Goal: Task Accomplishment & Management: Manage account settings

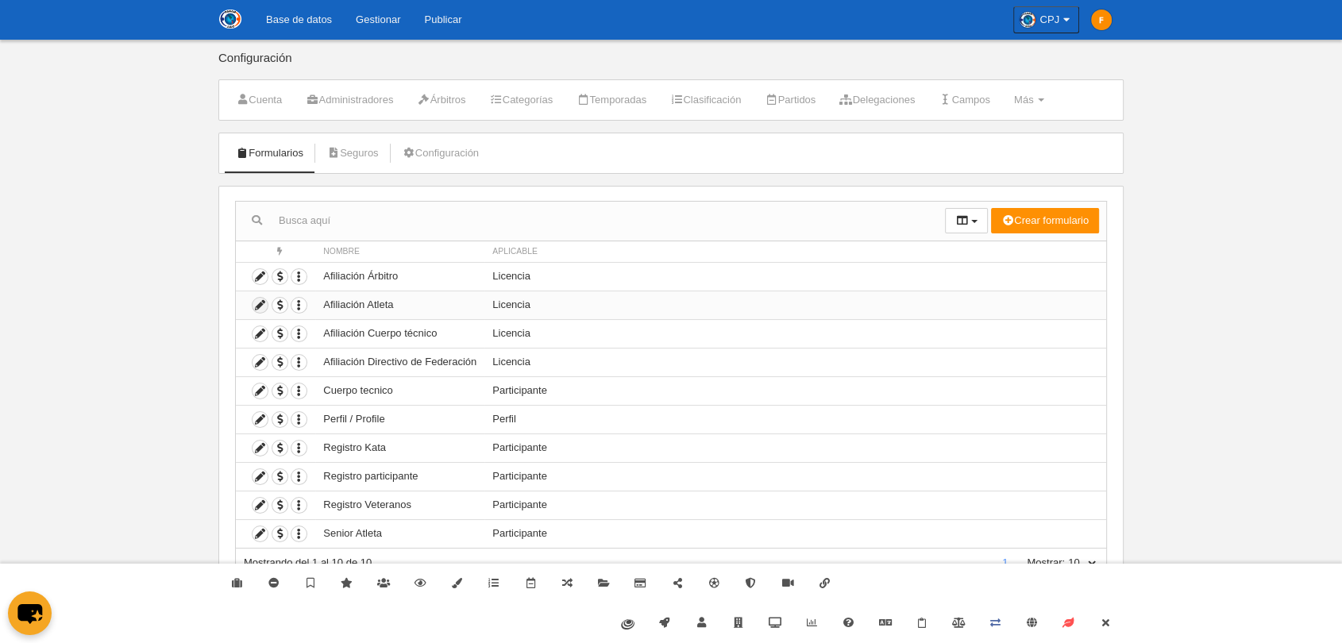
click at [257, 306] on icon at bounding box center [259, 305] width 15 height 15
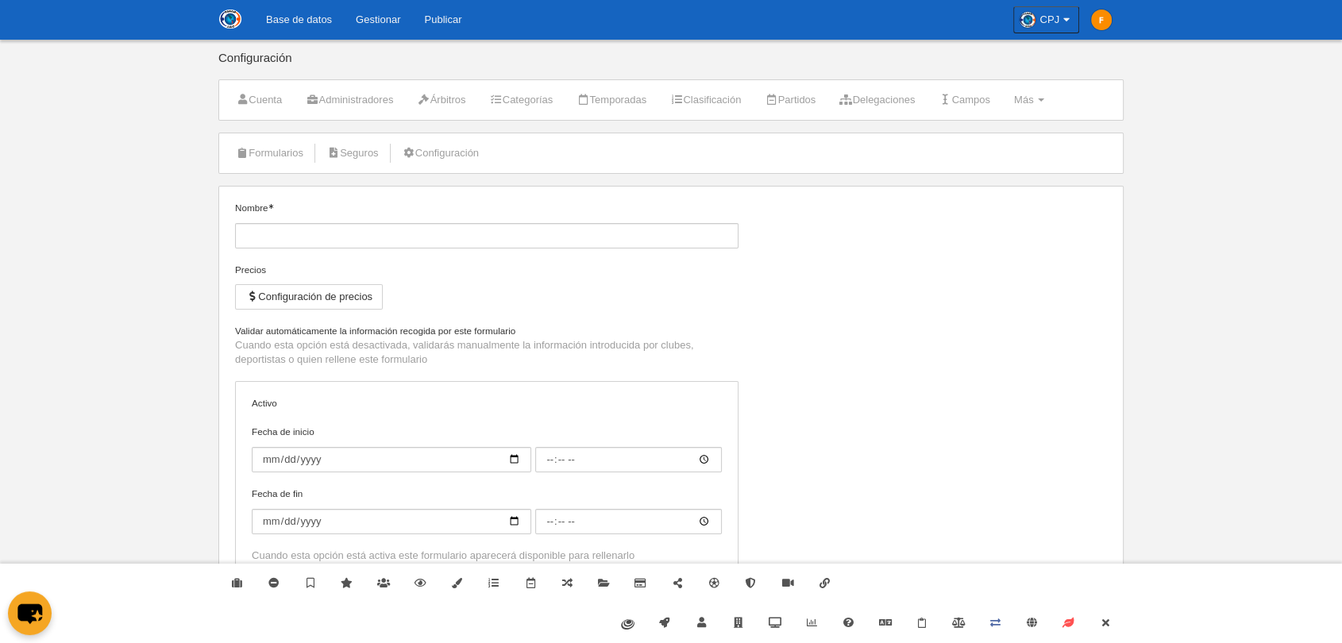
type input "Afiliación Atleta"
checkbox input "true"
select select "selected"
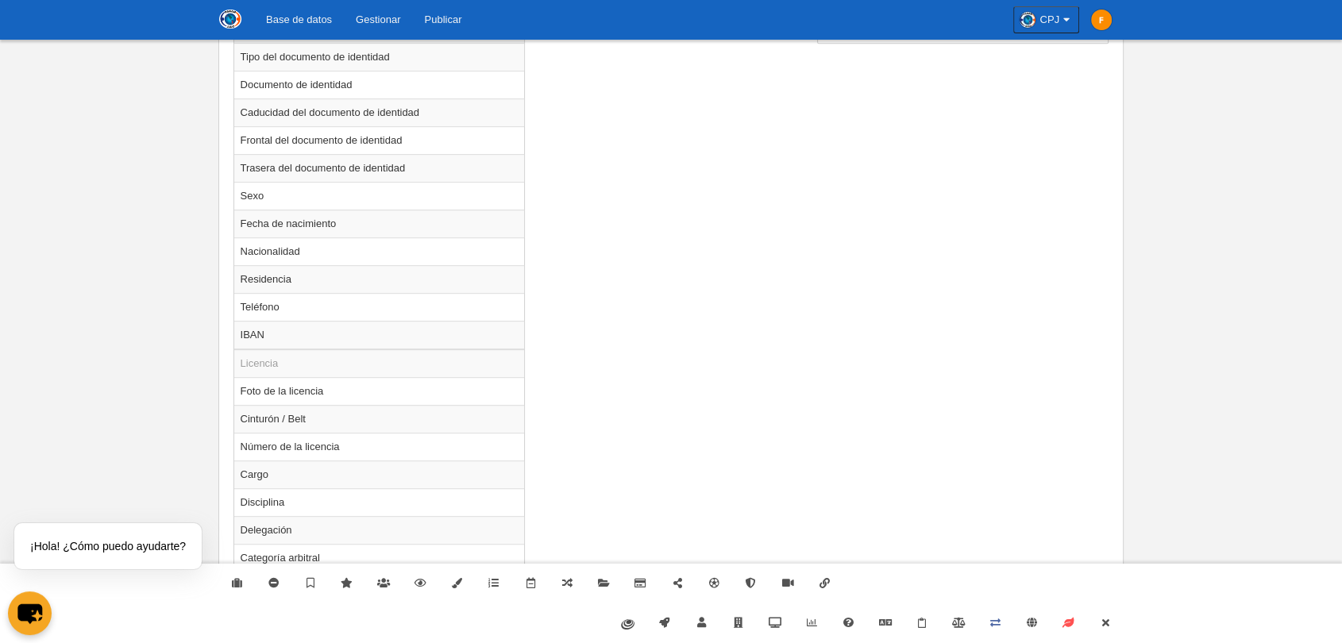
scroll to position [830, 0]
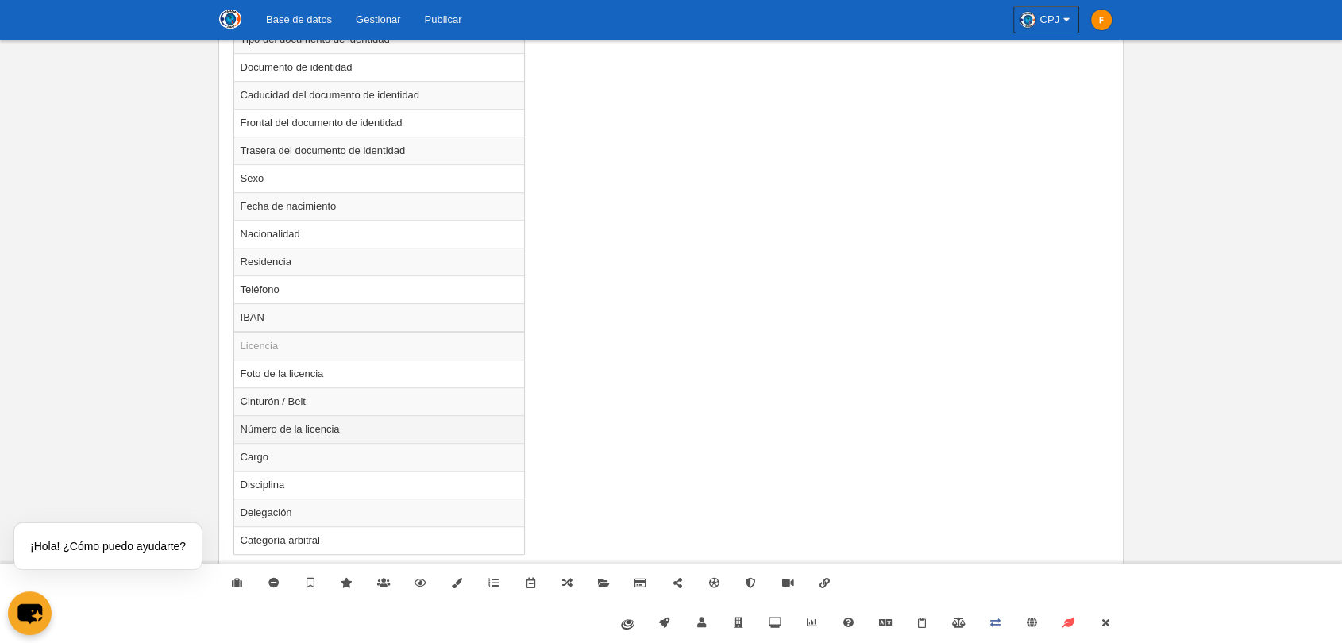
click at [323, 428] on td "Número de la licencia" at bounding box center [379, 429] width 291 height 28
radio input "true"
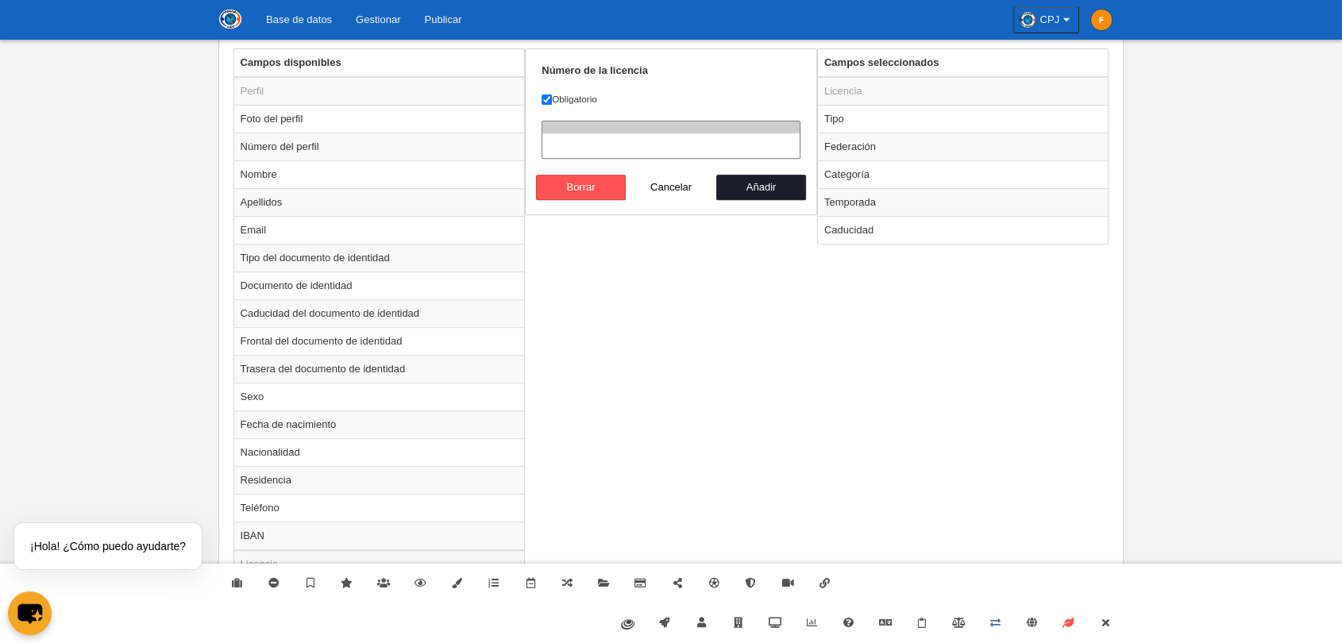
scroll to position [477, 0]
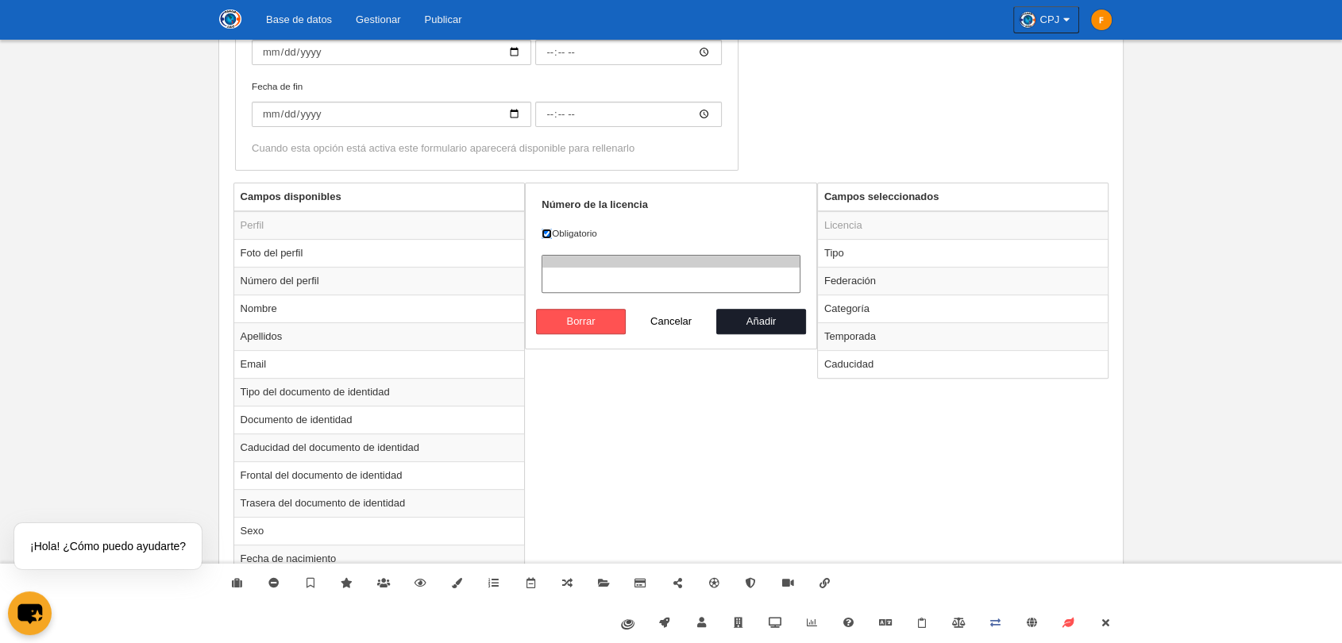
click at [550, 233] on input "Obligatorio" at bounding box center [546, 234] width 10 height 10
checkbox input "false"
